Goal: Transaction & Acquisition: Purchase product/service

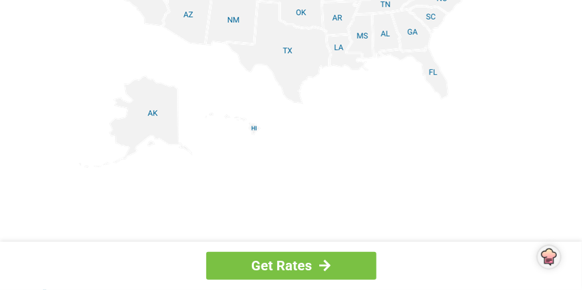
scroll to position [1836, 0]
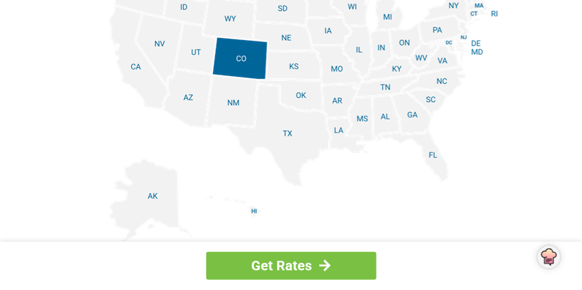
click at [339, 117] on img at bounding box center [291, 97] width 424 height 307
